Goal: Task Accomplishment & Management: Manage account settings

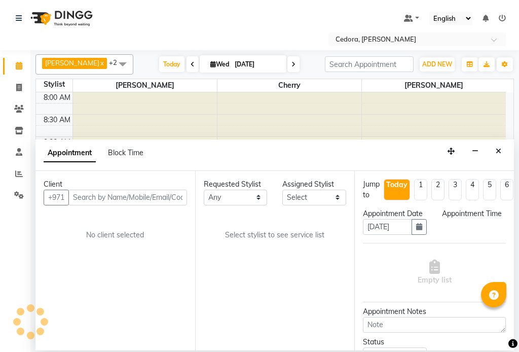
select select "tentative"
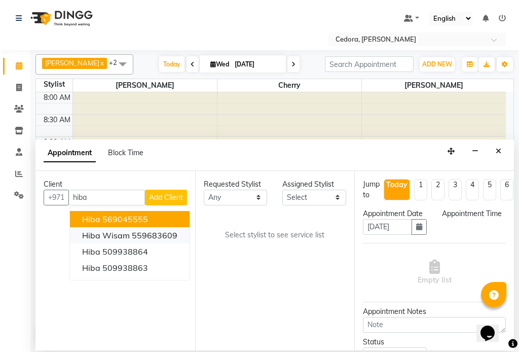
click at [82, 236] on span "Hiba wisam" at bounding box center [106, 235] width 48 height 10
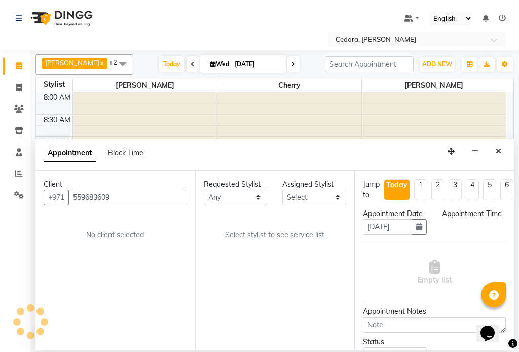
type input "559683609"
click at [322, 200] on select "Select [PERSON_NAME] [PERSON_NAME]" at bounding box center [314, 197] width 64 height 16
select select "34803"
click at [282, 189] on select "Select [PERSON_NAME] [PERSON_NAME]" at bounding box center [314, 197] width 64 height 16
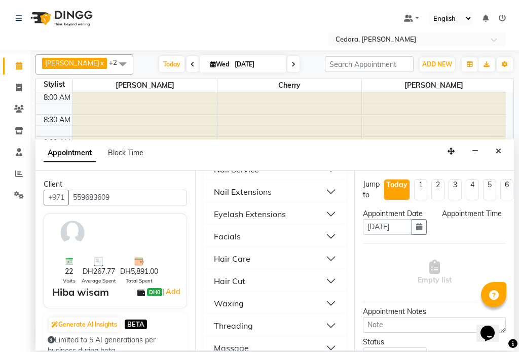
scroll to position [583, 0]
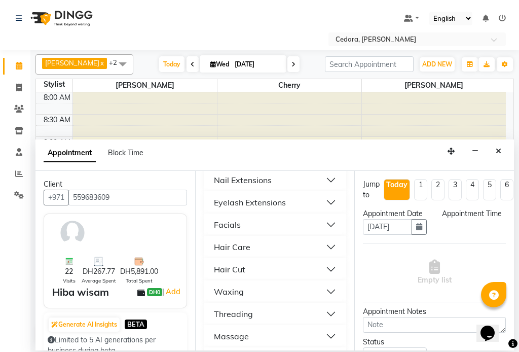
click at [223, 308] on div "Threading" at bounding box center [233, 314] width 39 height 12
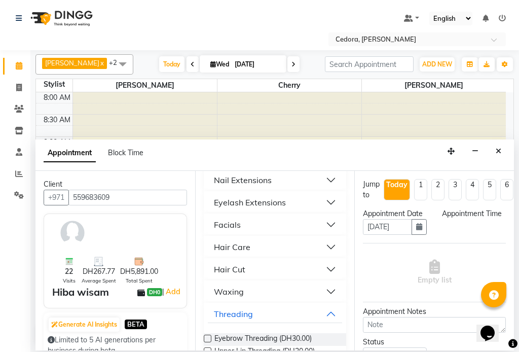
click at [208, 347] on label at bounding box center [208, 351] width 8 height 8
click at [208, 349] on input "checkbox" at bounding box center [207, 352] width 7 height 7
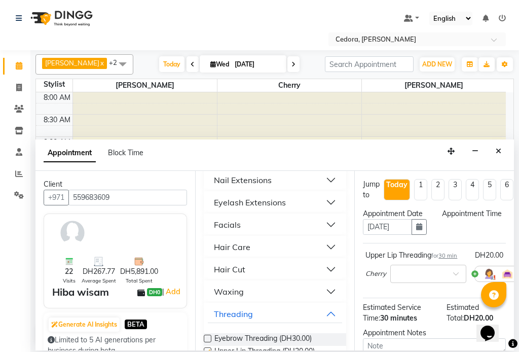
checkbox input "false"
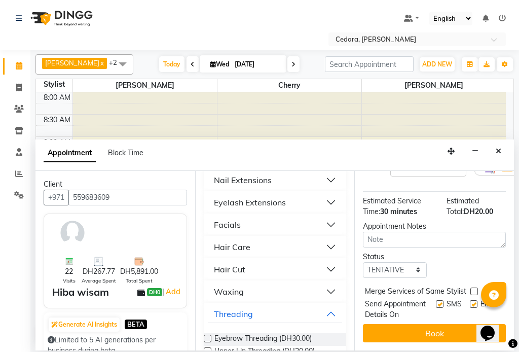
scroll to position [135, 0]
click at [473, 287] on label at bounding box center [474, 291] width 8 height 8
click at [473, 289] on input "checkbox" at bounding box center [473, 292] width 7 height 7
checkbox input "true"
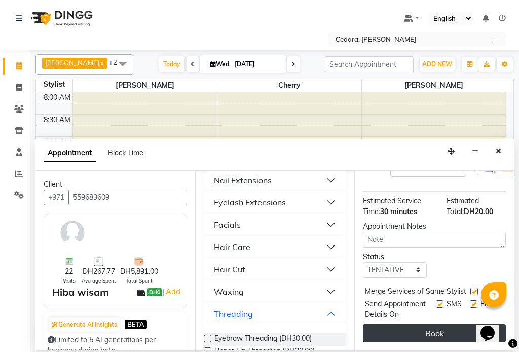
click at [455, 324] on button "Book" at bounding box center [434, 333] width 143 height 18
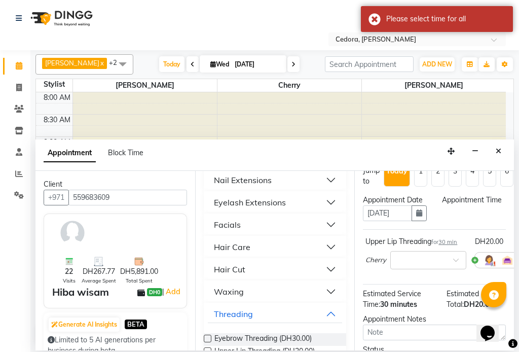
scroll to position [0, 0]
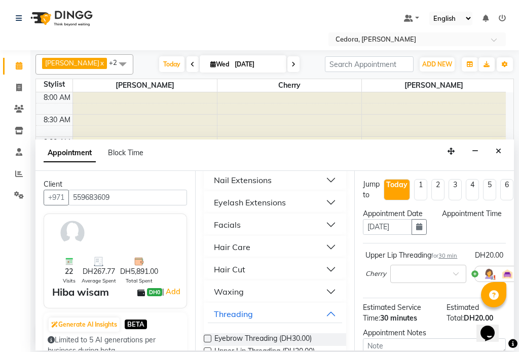
click at [465, 218] on div "Appointment Time" at bounding box center [474, 213] width 64 height 11
click at [452, 216] on div "Appointment Time" at bounding box center [474, 213] width 64 height 11
click at [498, 150] on icon "Close" at bounding box center [498, 150] width 6 height 7
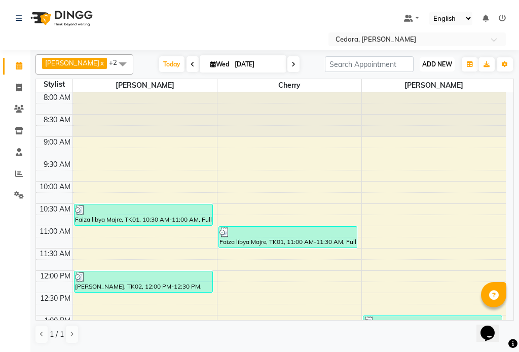
click at [437, 62] on span "ADD NEW" at bounding box center [437, 64] width 30 height 8
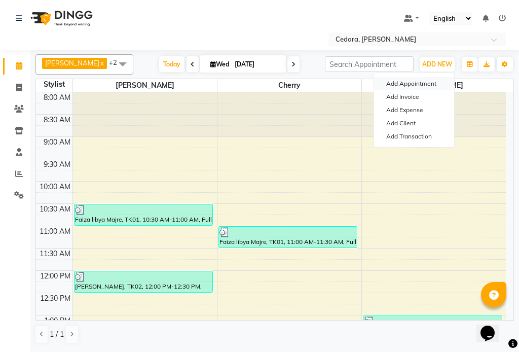
click at [390, 82] on button "Add Appointment" at bounding box center [414, 83] width 80 height 13
select select "540"
select select "tentative"
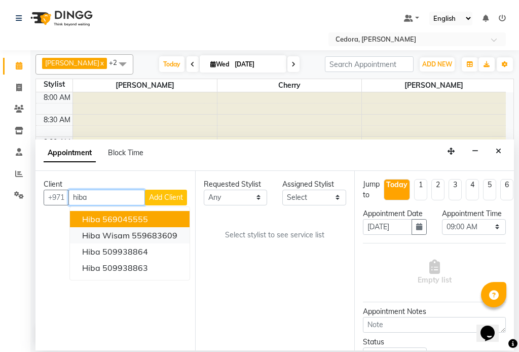
click at [83, 239] on span "Hiba wisam" at bounding box center [106, 235] width 48 height 10
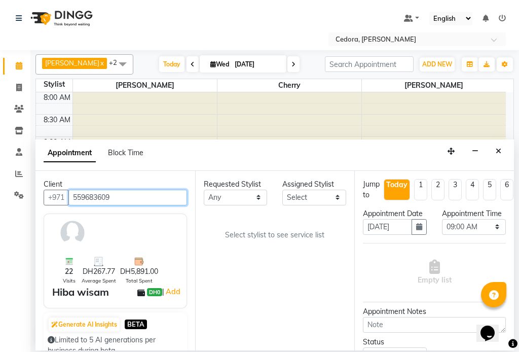
type input "559683609"
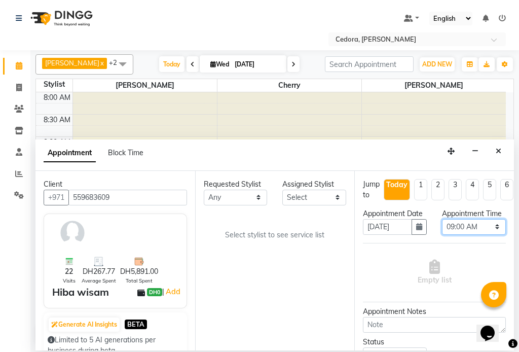
click at [489, 235] on select "Select 09:00 AM 09:15 AM 09:30 AM 09:45 AM 10:00 AM 10:15 AM 10:30 AM 10:45 AM …" at bounding box center [474, 227] width 64 height 16
select select "825"
click at [442, 229] on select "Select 09:00 AM 09:15 AM 09:30 AM 09:45 AM 10:00 AM 10:15 AM 10:30 AM 10:45 AM …" at bounding box center [474, 227] width 64 height 16
click at [339, 194] on select "Select [PERSON_NAME] [PERSON_NAME]" at bounding box center [314, 197] width 64 height 16
select select "34803"
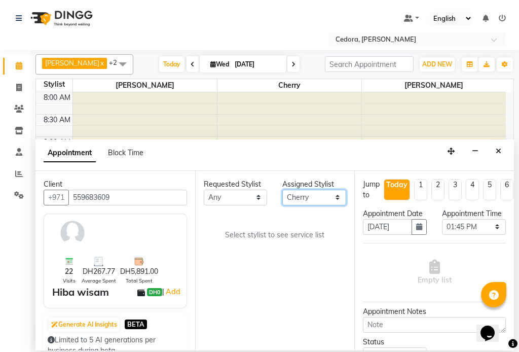
click at [282, 189] on select "Select [PERSON_NAME] [PERSON_NAME]" at bounding box center [314, 197] width 64 height 16
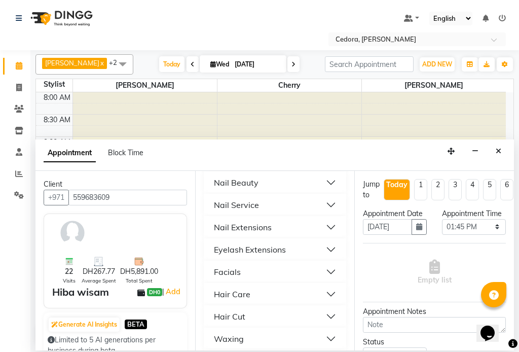
scroll to position [580, 0]
click at [222, 310] on div "Threading" at bounding box center [233, 316] width 39 height 12
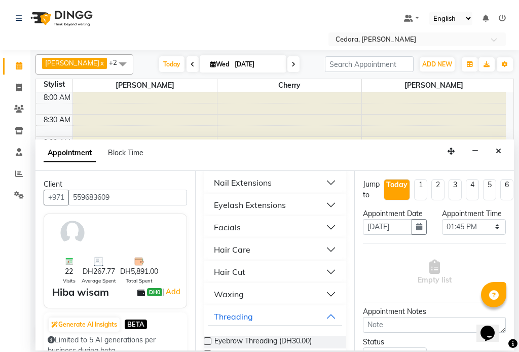
click at [208, 350] on label at bounding box center [208, 354] width 8 height 8
click at [208, 351] on input "checkbox" at bounding box center [207, 354] width 7 height 7
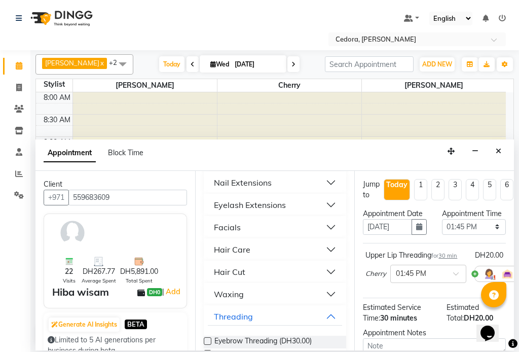
checkbox input "false"
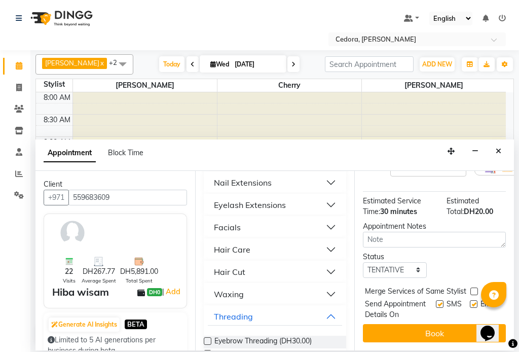
scroll to position [135, 0]
click at [474, 287] on label at bounding box center [474, 291] width 8 height 8
click at [474, 289] on input "checkbox" at bounding box center [473, 292] width 7 height 7
checkbox input "true"
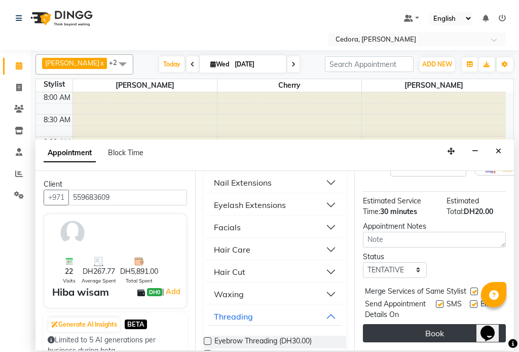
click at [455, 327] on button "Book" at bounding box center [434, 333] width 143 height 18
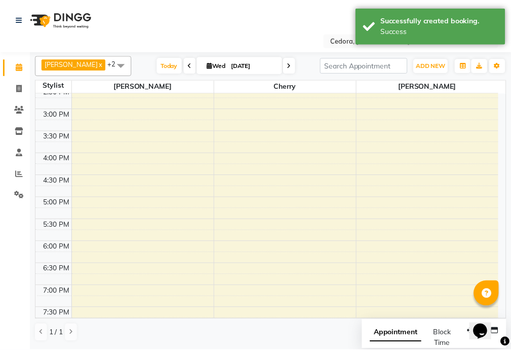
scroll to position [161, 0]
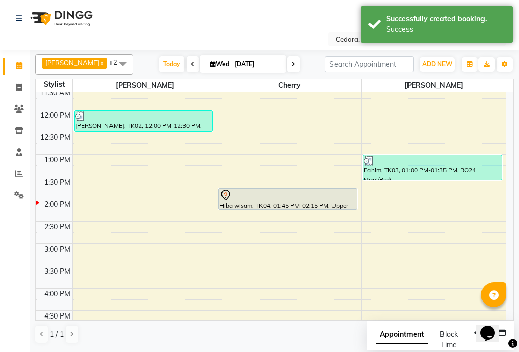
click at [316, 204] on div "Hiba wisam, TK04, 01:45 PM-02:15 PM, Upper Lip Threading" at bounding box center [288, 198] width 138 height 21
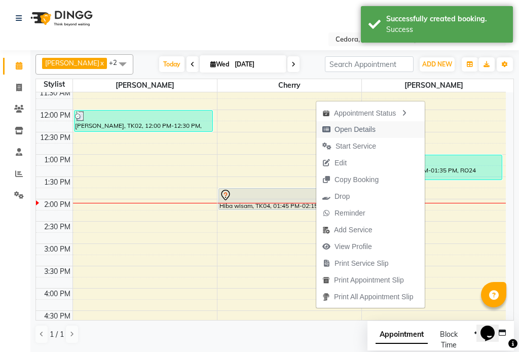
click at [329, 127] on icon "button" at bounding box center [326, 129] width 8 height 7
select select "7"
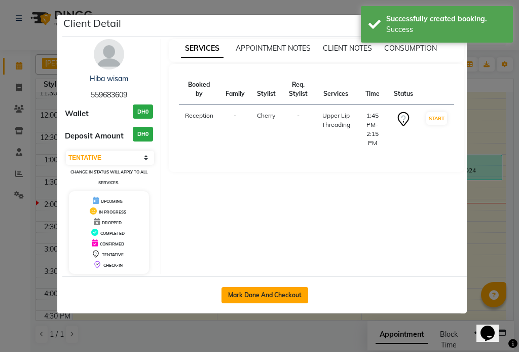
click at [253, 297] on button "Mark Done And Checkout" at bounding box center [264, 295] width 87 height 16
select select "service"
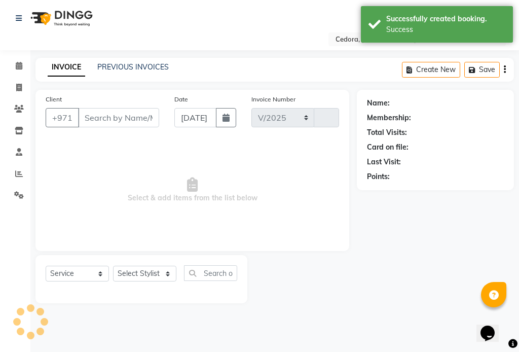
select select "5144"
type input "0679"
type input "559683609"
select select "34803"
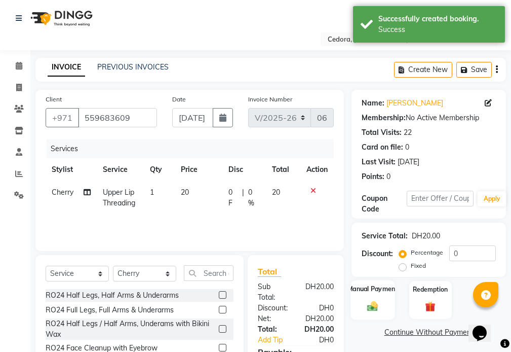
click at [362, 288] on label "Manual Payment" at bounding box center [373, 289] width 51 height 10
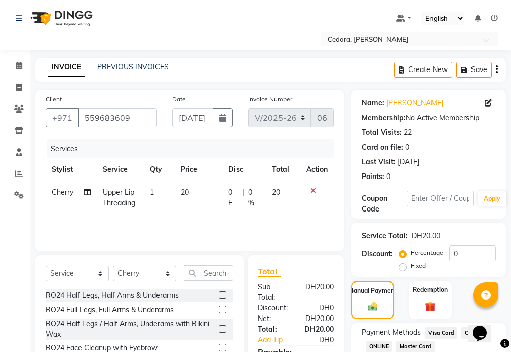
click at [443, 332] on span "Visa Card" at bounding box center [441, 333] width 32 height 12
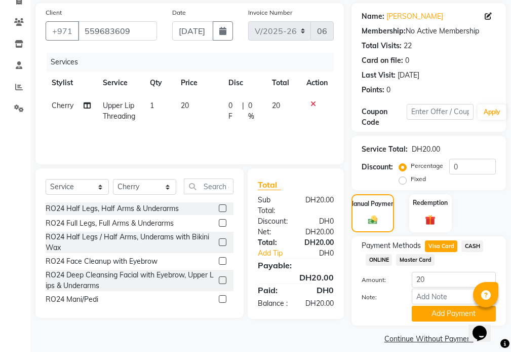
scroll to position [96, 0]
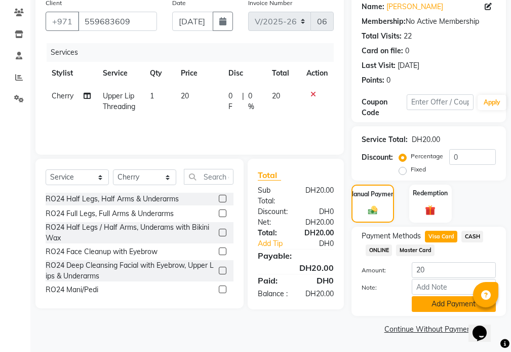
click at [469, 310] on button "Add Payment" at bounding box center [454, 304] width 84 height 16
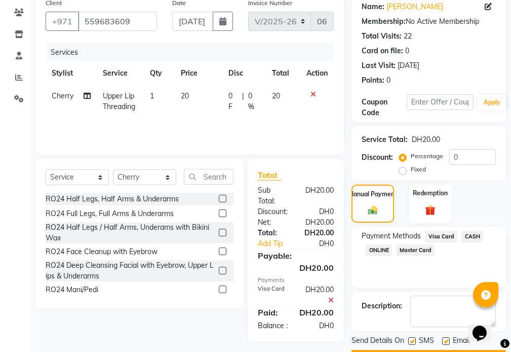
scroll to position [125, 0]
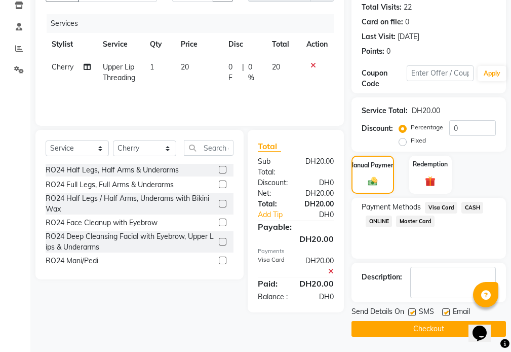
click at [448, 330] on button "Checkout" at bounding box center [429, 329] width 155 height 16
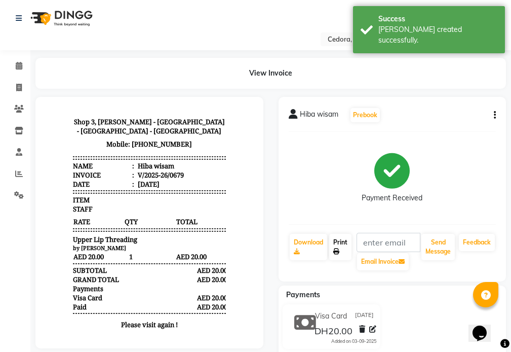
click at [342, 246] on link "Print" at bounding box center [340, 247] width 22 height 26
